Goal: Book appointment/travel/reservation

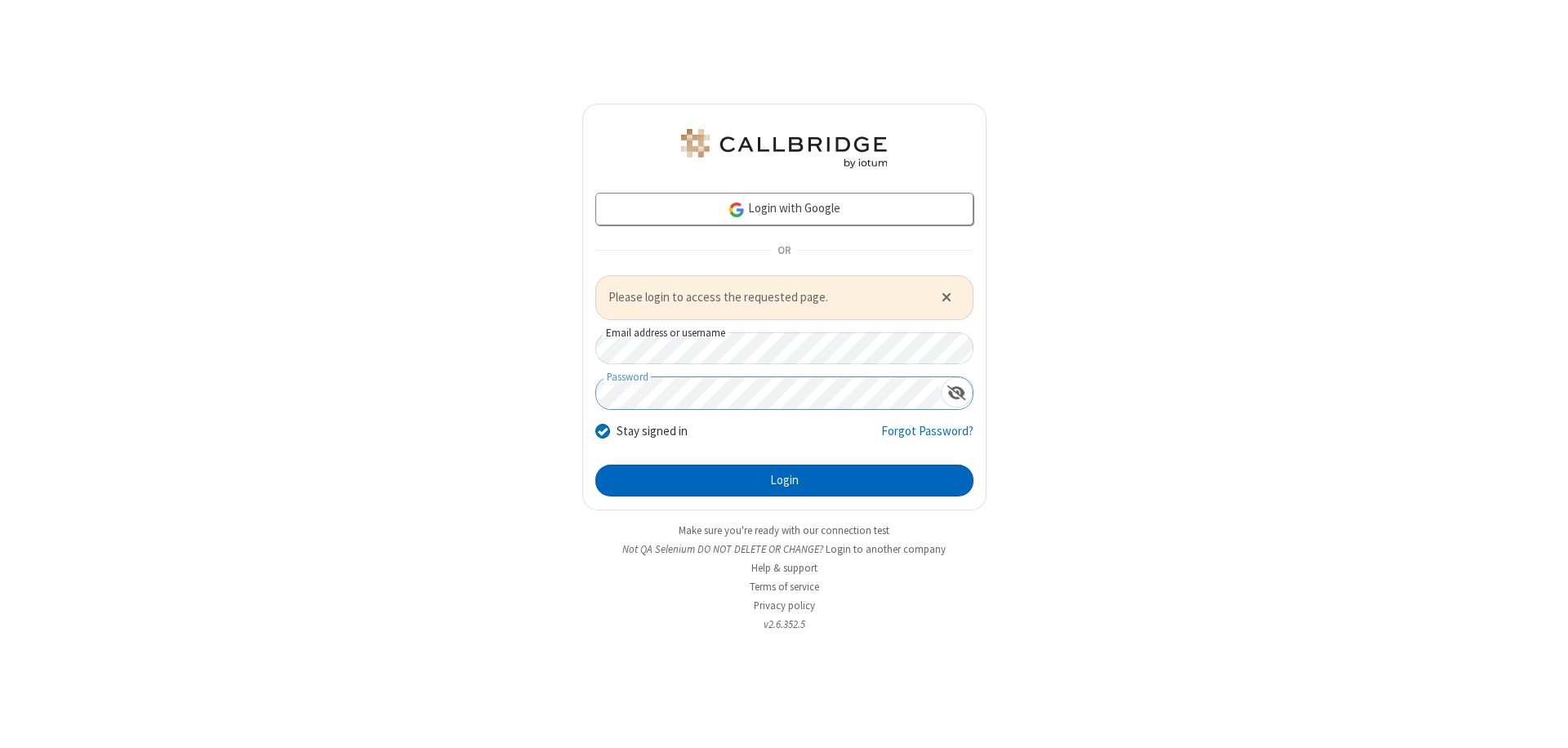
click at [784, 480] on button "Login" at bounding box center [784, 481] width 378 height 33
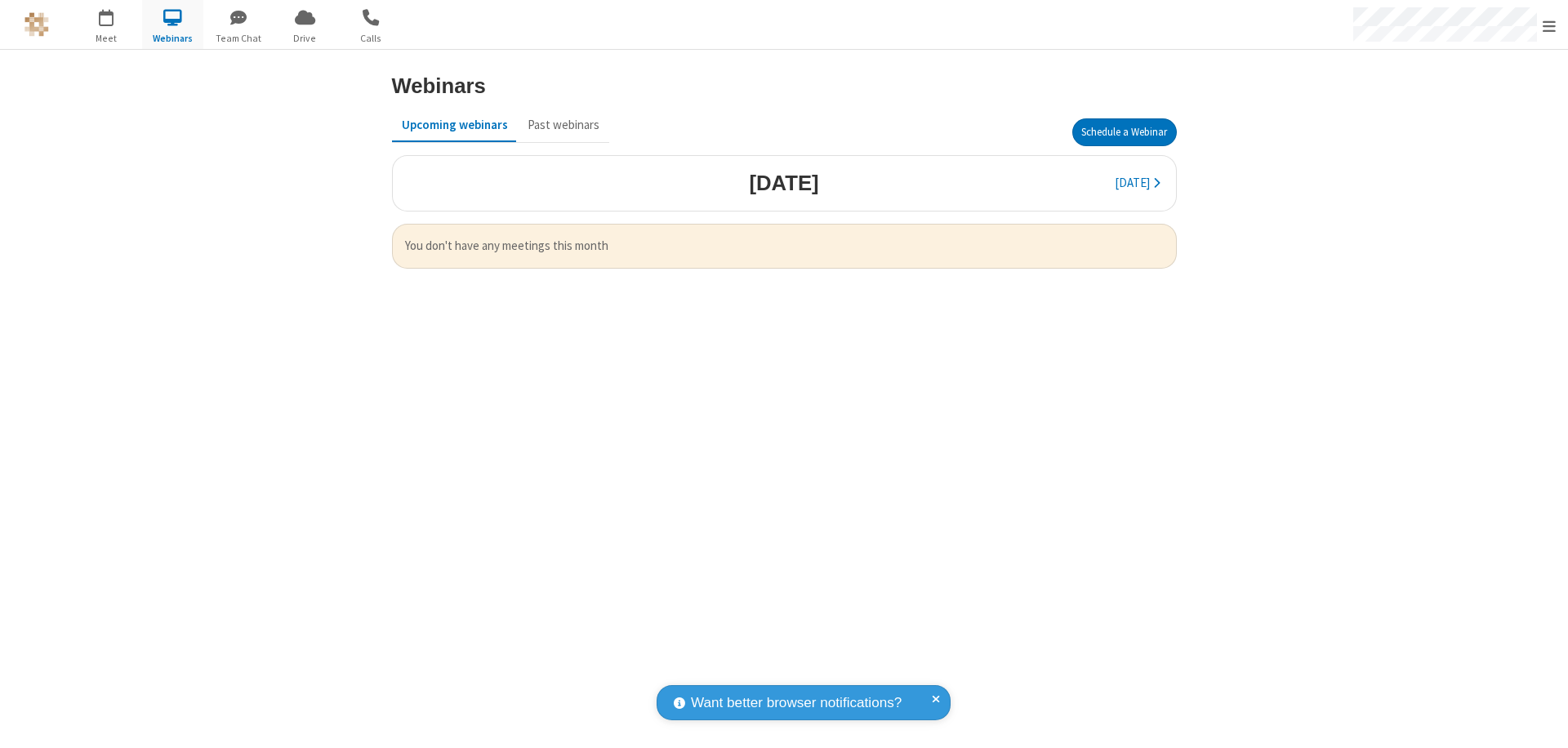
click at [1123, 132] on button "Schedule a Webinar" at bounding box center [1125, 132] width 105 height 28
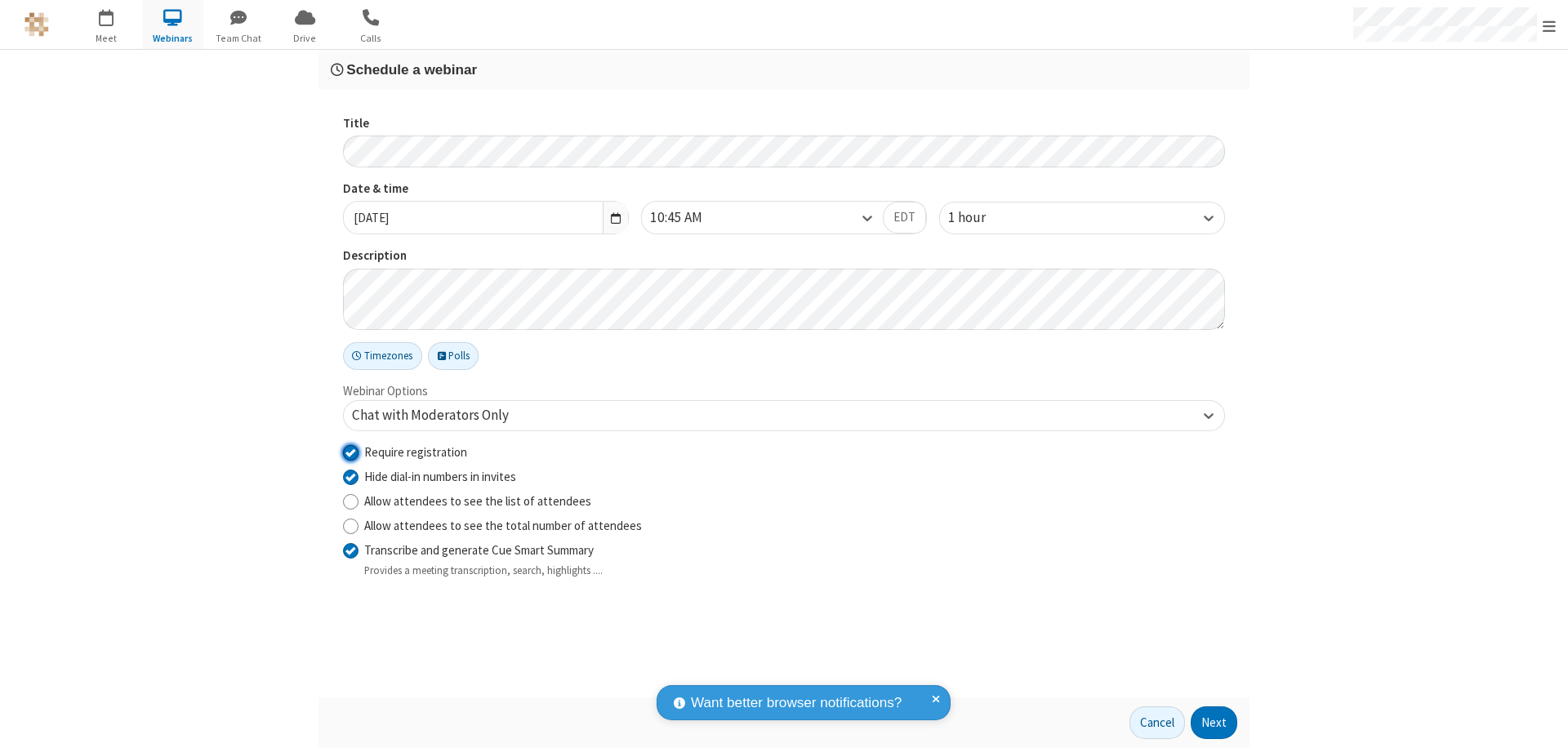
click at [350, 451] on input "Require registration" at bounding box center [351, 451] width 15 height 17
checkbox input "false"
click at [1214, 722] on button "Next" at bounding box center [1214, 722] width 46 height 33
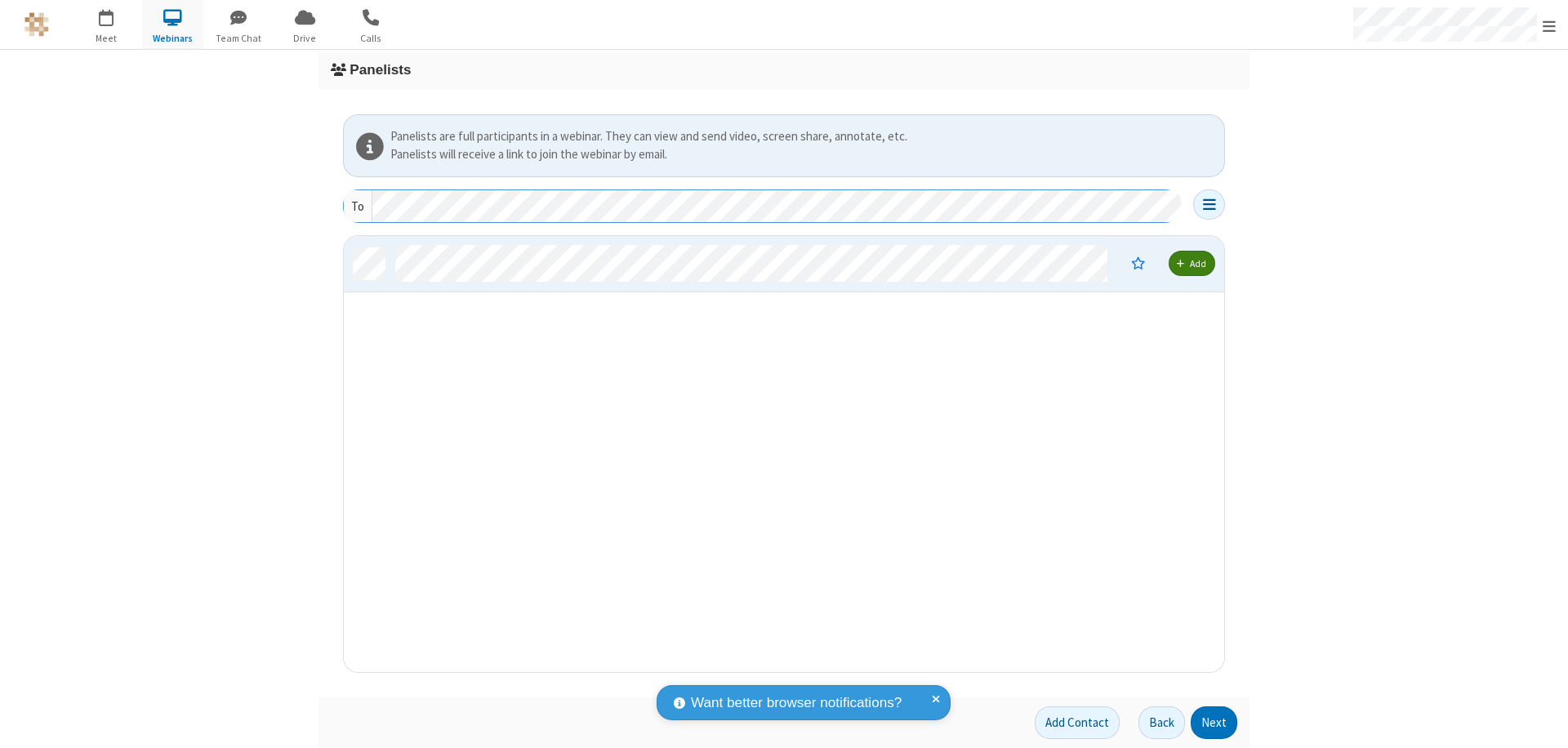
scroll to position [424, 868]
click at [1214, 722] on button "Next" at bounding box center [1214, 722] width 46 height 33
